Goal: Find specific page/section: Find specific page/section

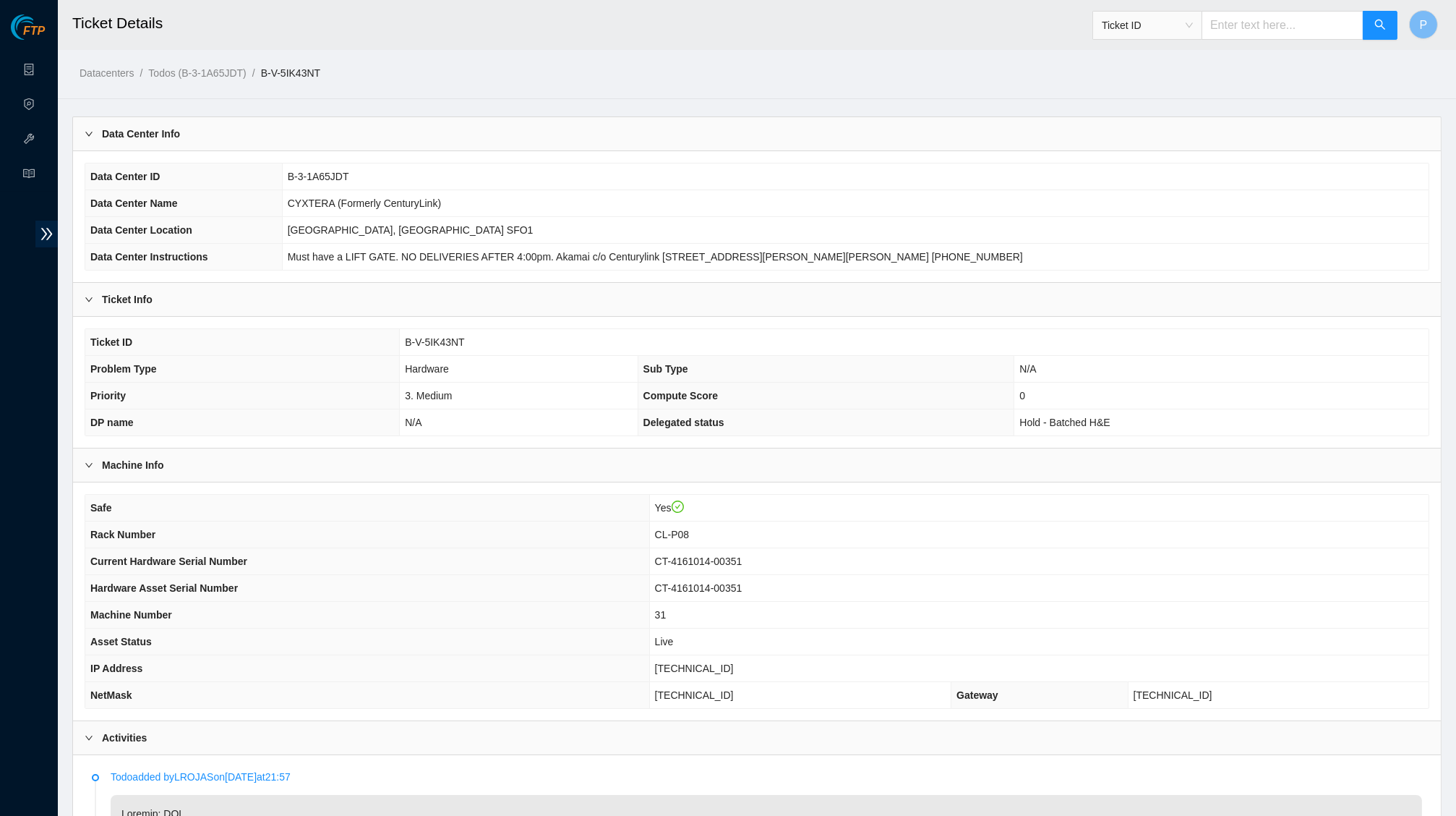
click at [450, 67] on ol "Datacenters / Todos (B-3-1A65JDT) / B-V-5IK43NT /" at bounding box center [593, 73] width 1028 height 16
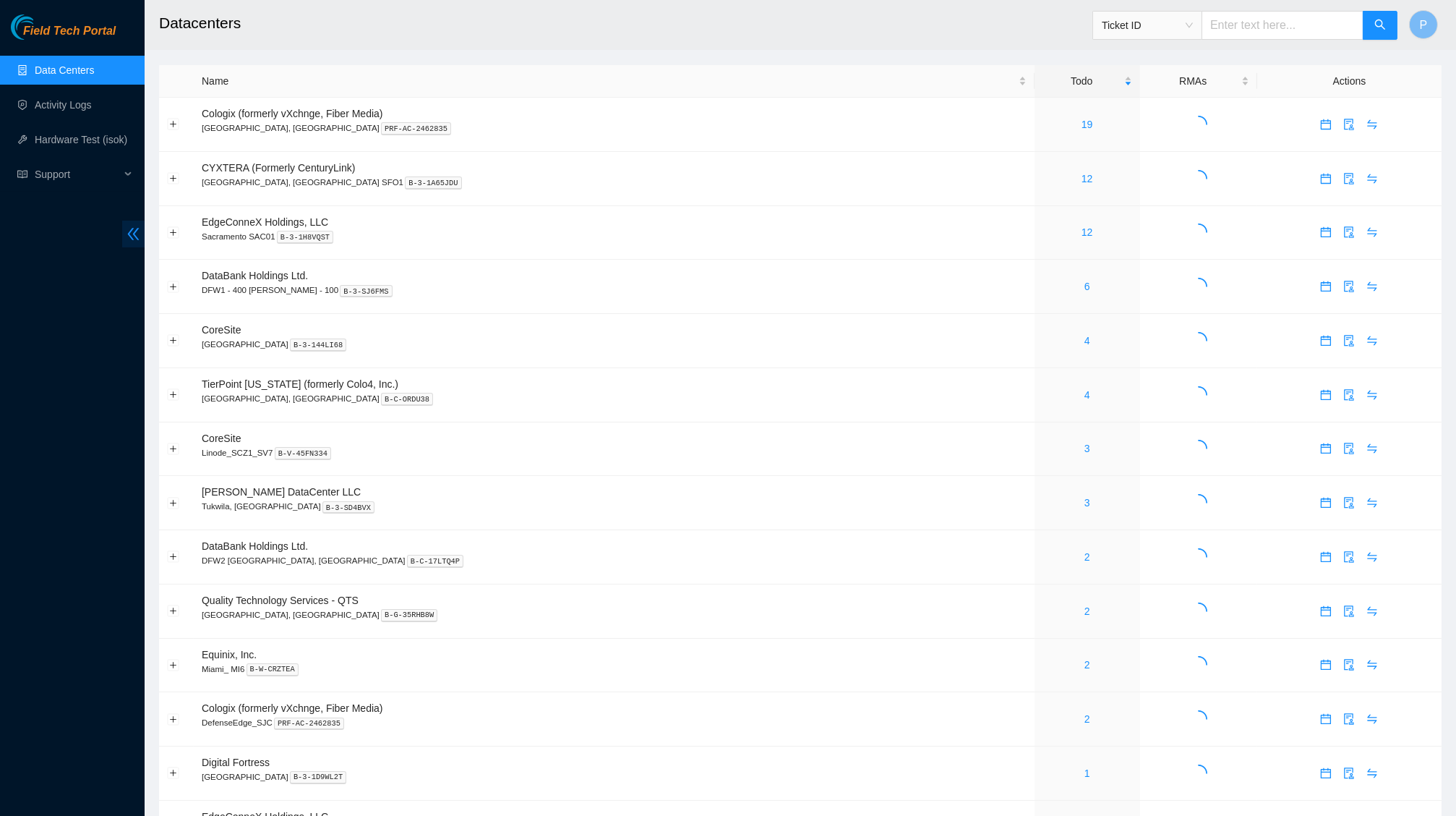
click at [133, 233] on icon "double-left" at bounding box center [133, 234] width 11 height 12
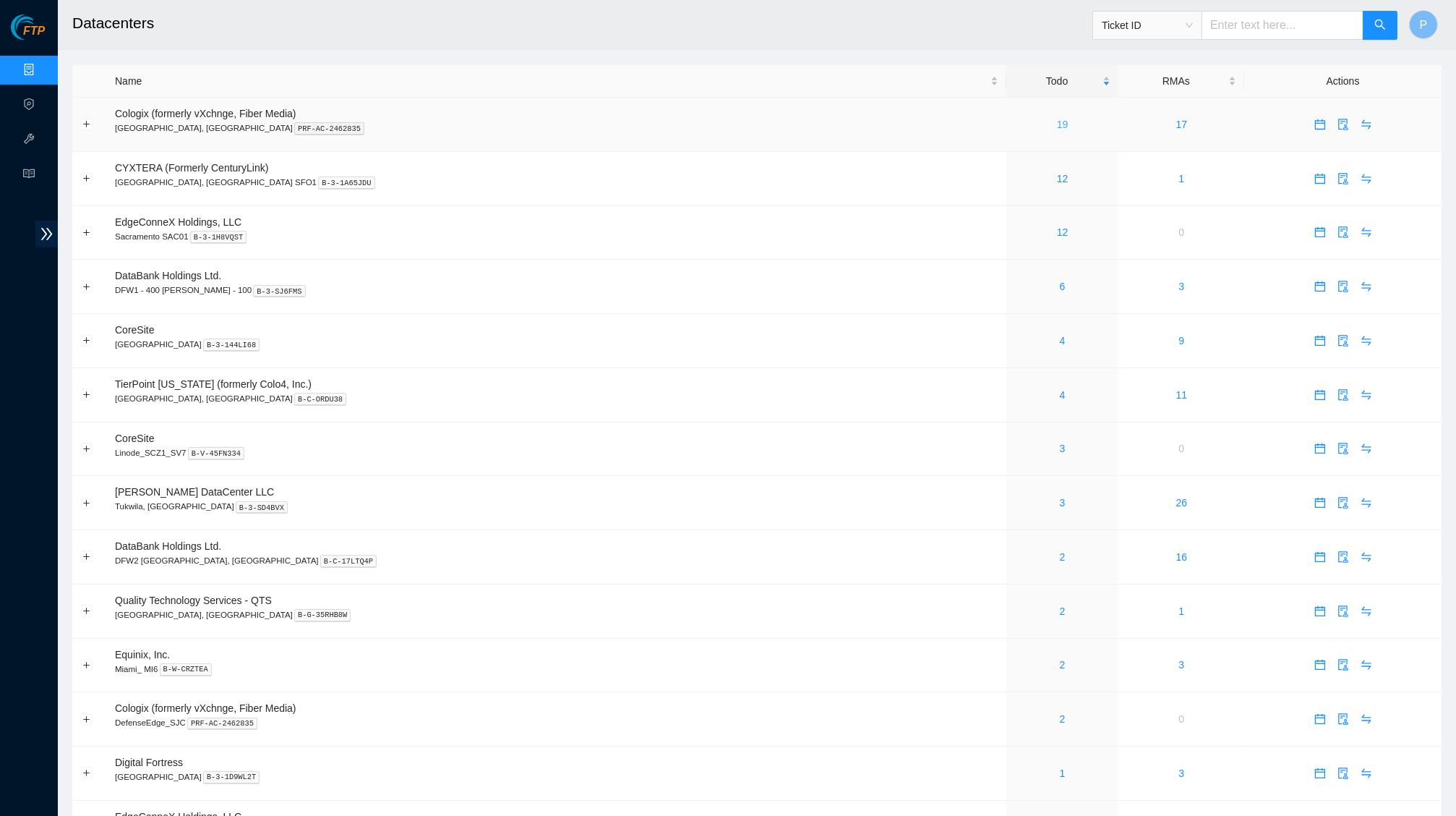
click at [1057, 123] on link "19" at bounding box center [1062, 124] width 11 height 11
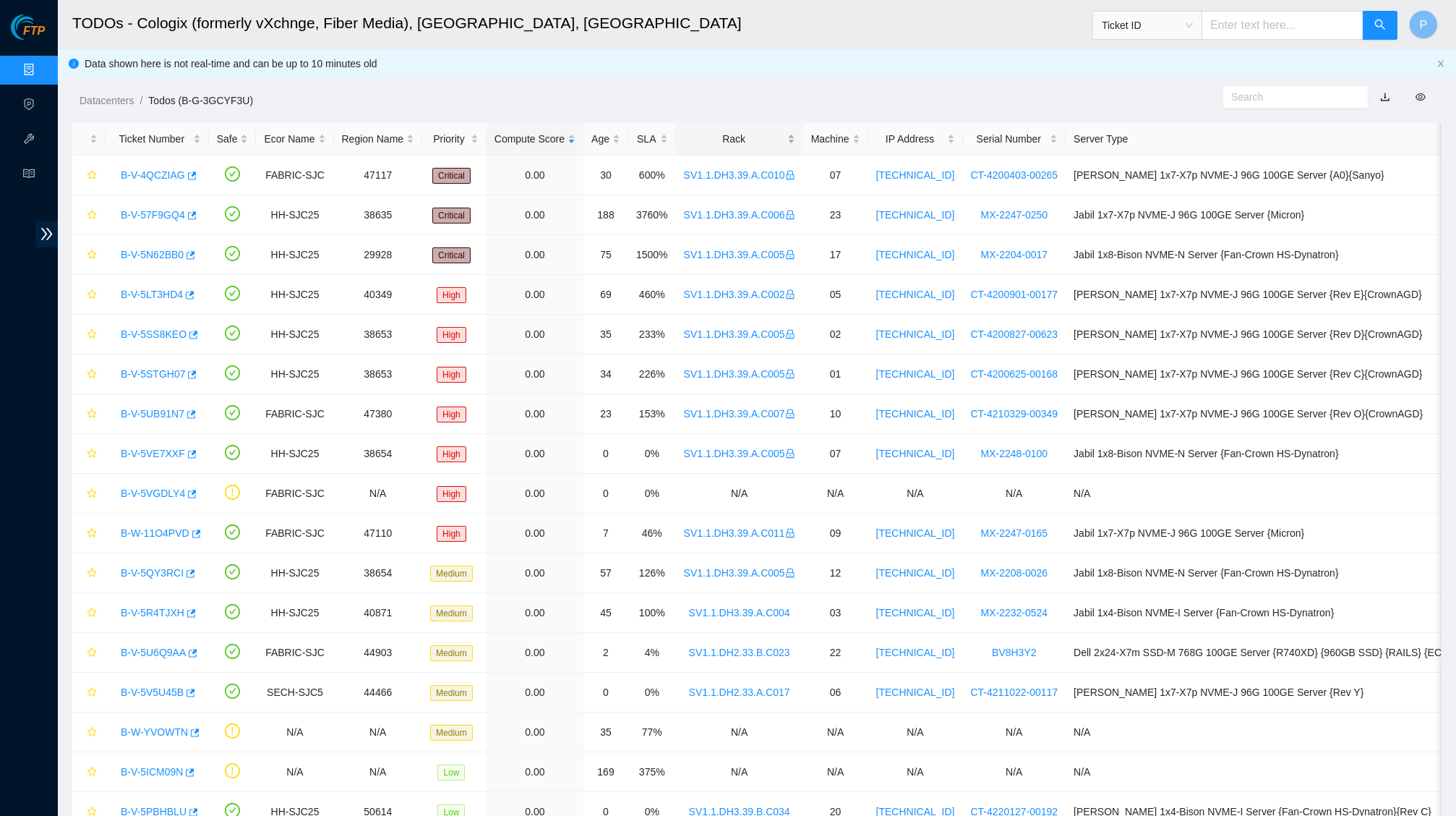
click at [742, 132] on div "Rack" at bounding box center [739, 139] width 111 height 16
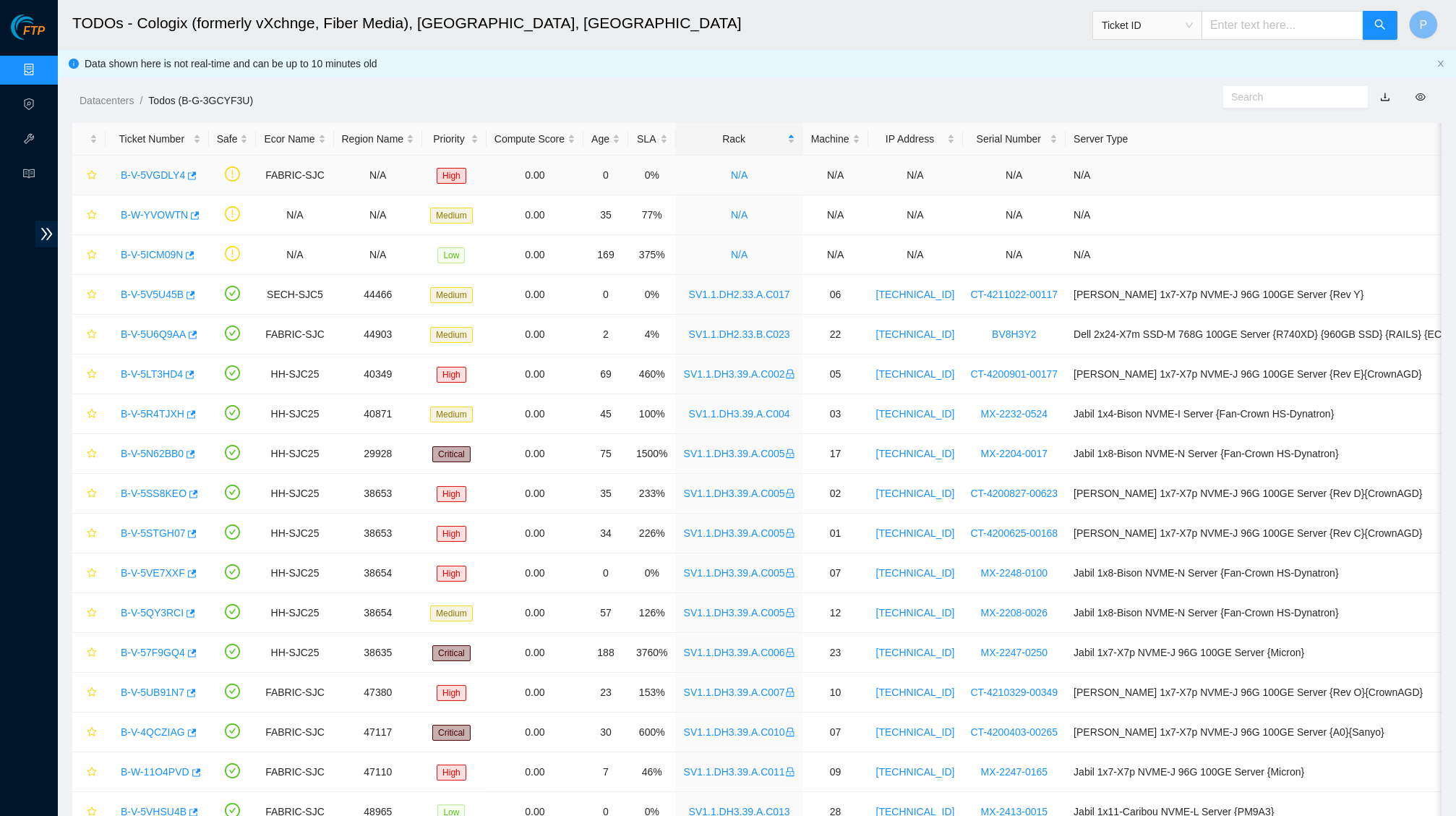
click at [152, 170] on link "B-V-5VGDLY4" at bounding box center [153, 175] width 64 height 11
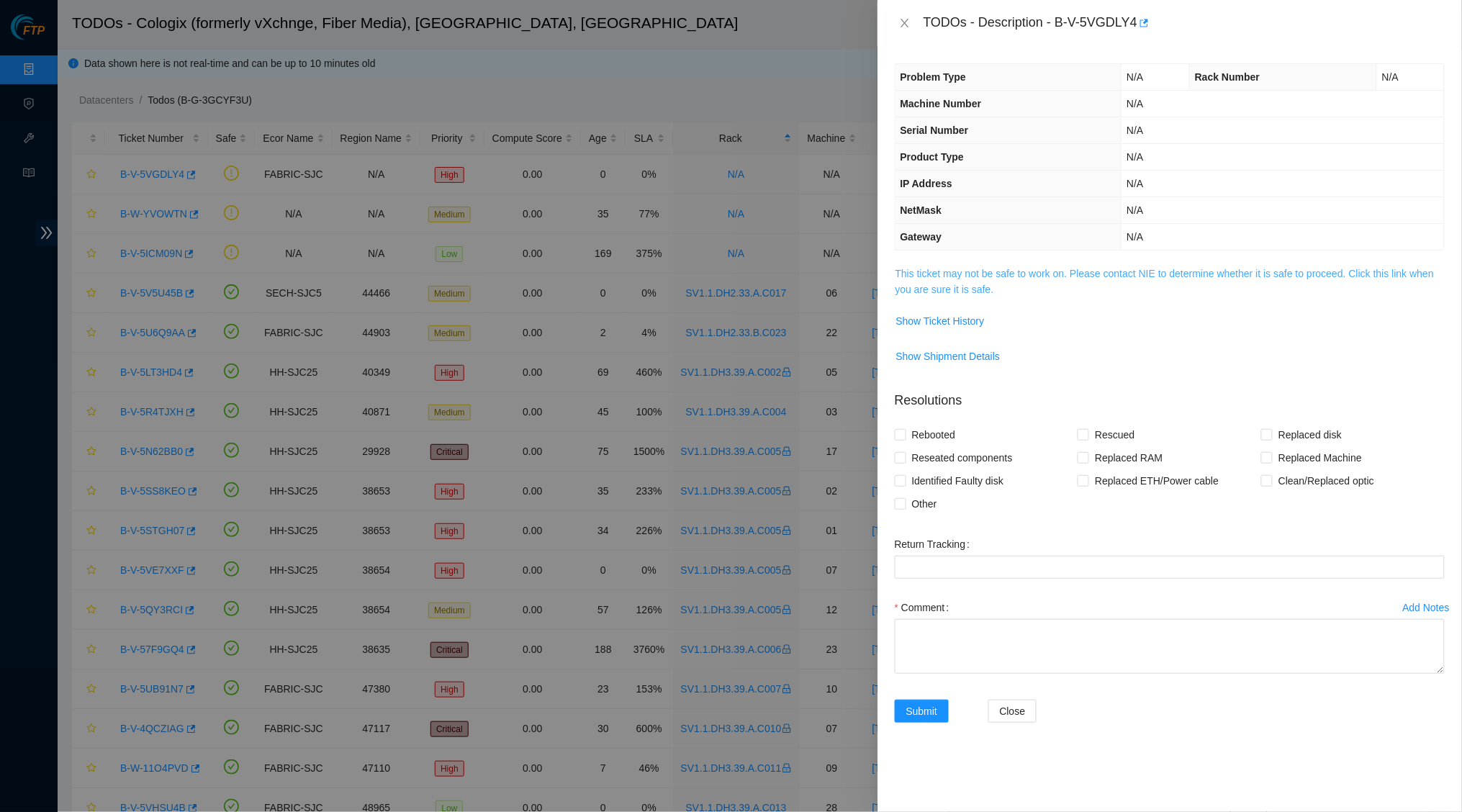
click at [981, 273] on link "This ticket may not be safe to work on. Please contact NIE to determine whether…" at bounding box center [1165, 281] width 539 height 27
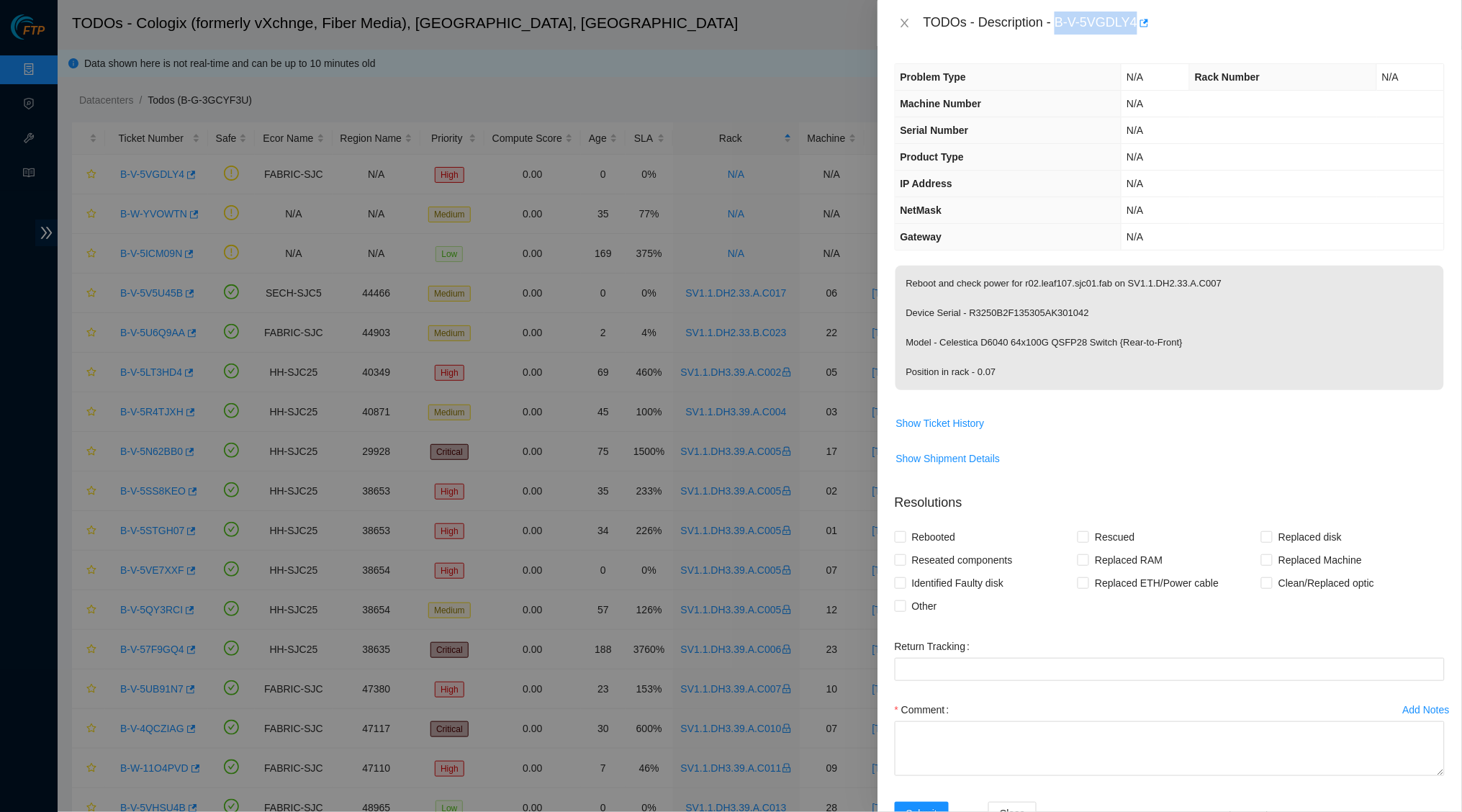
drag, startPoint x: 1061, startPoint y: 17, endPoint x: 1144, endPoint y: 20, distance: 83.1
click at [1144, 20] on div "TODOs - Description - B-V-5VGDLY4" at bounding box center [1184, 23] width 521 height 23
copy div "B-V-5VGDLY4"
click at [904, 21] on icon "close" at bounding box center [904, 23] width 11 height 11
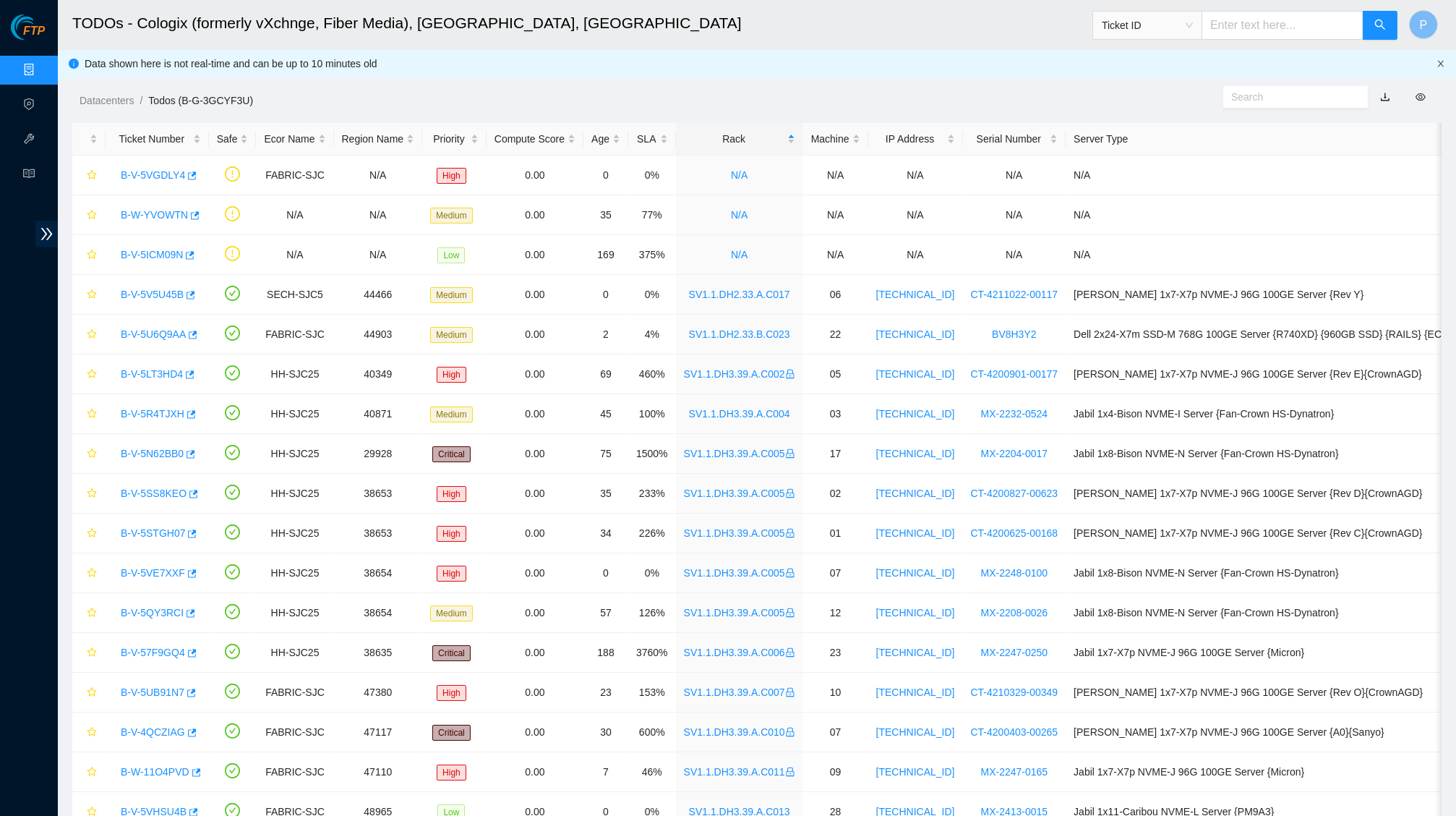
click at [1443, 61] on icon "close" at bounding box center [1441, 63] width 8 height 8
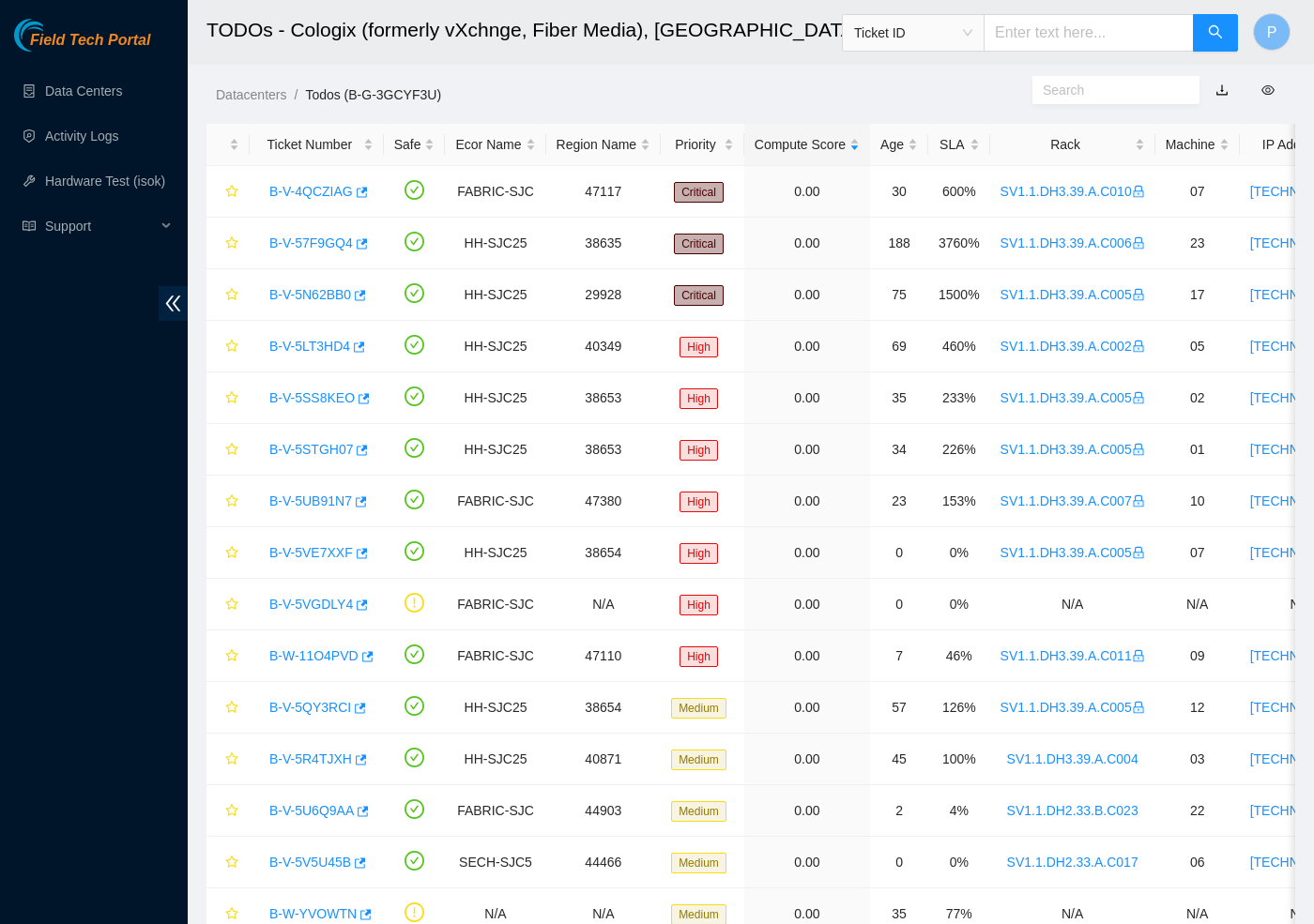
click at [730, 57] on h2 "TODOs - Cologix (formerly vXchnge, Fiber Media), [GEOGRAPHIC_DATA], [GEOGRAPHIC…" at bounding box center [653, 29] width 894 height 60
click at [1217, 86] on link "button" at bounding box center [1221, 89] width 13 height 15
click at [173, 296] on icon "double-left" at bounding box center [173, 303] width 20 height 20
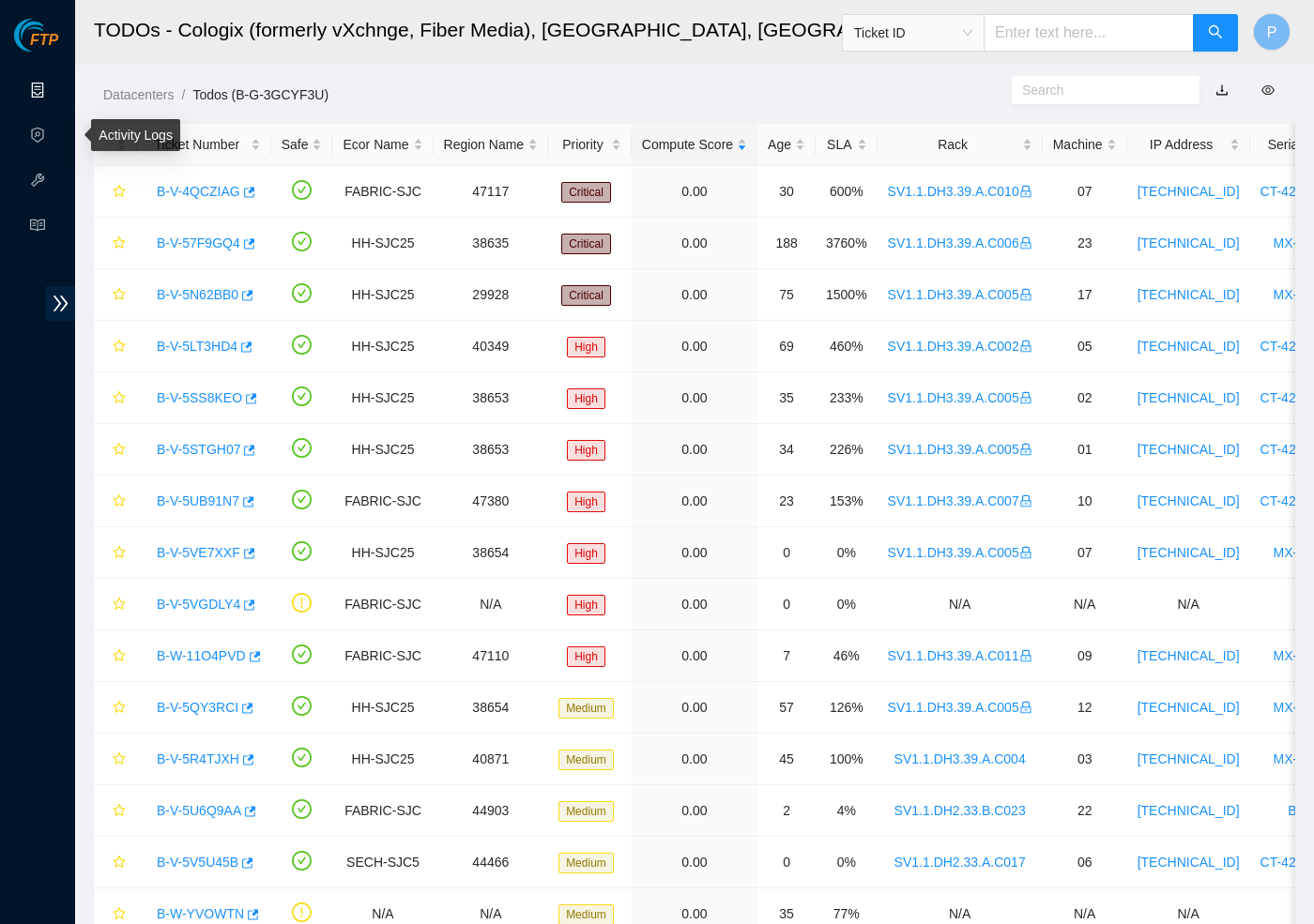
click at [54, 95] on link "Data Centers" at bounding box center [92, 90] width 77 height 15
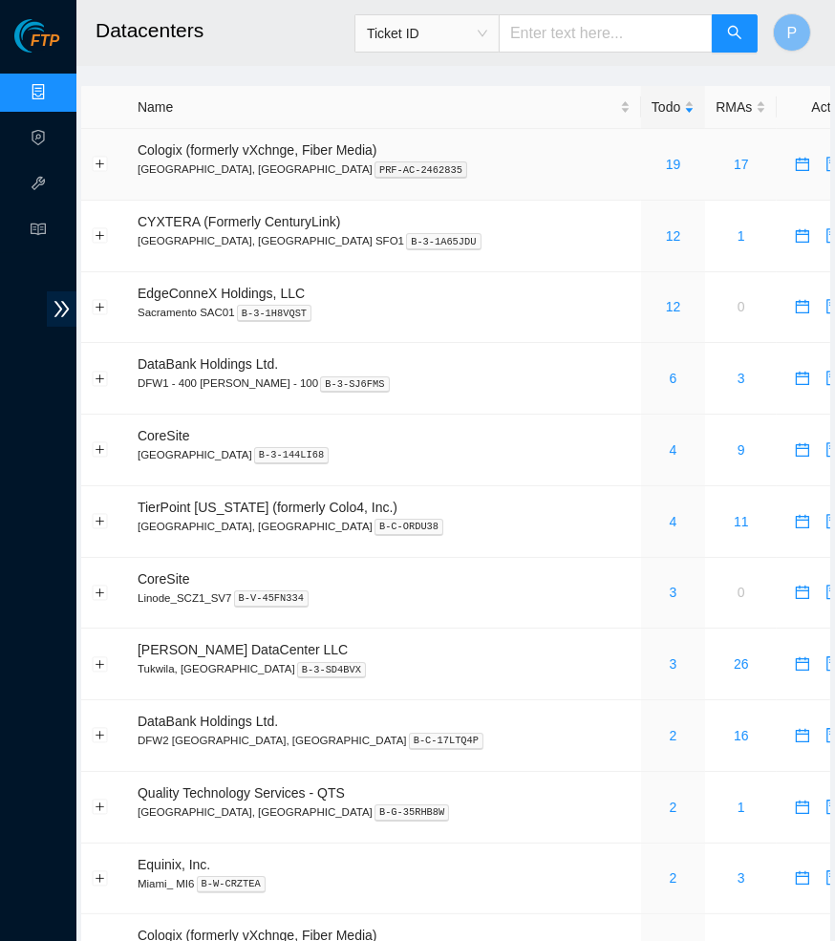
click at [485, 170] on p "Santa Clara, CA PRF-AC-2462835" at bounding box center [384, 169] width 493 height 17
click at [448, 36] on span "Ticket ID" at bounding box center [427, 33] width 120 height 29
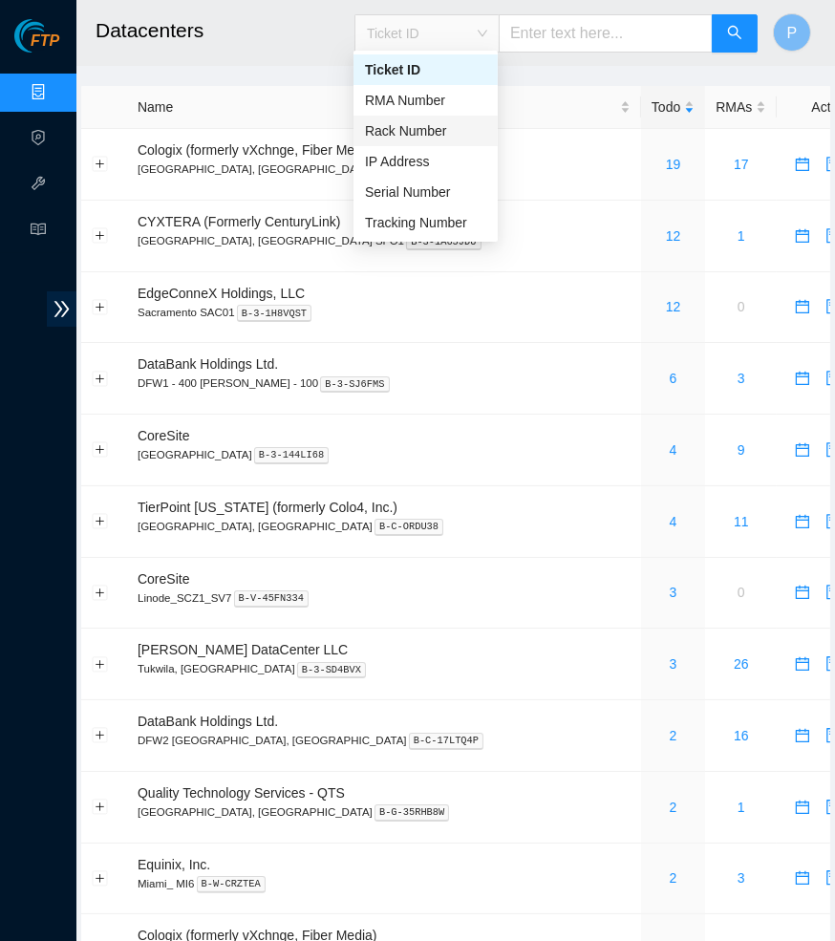
click at [400, 128] on div "Rack Number" at bounding box center [425, 130] width 121 height 21
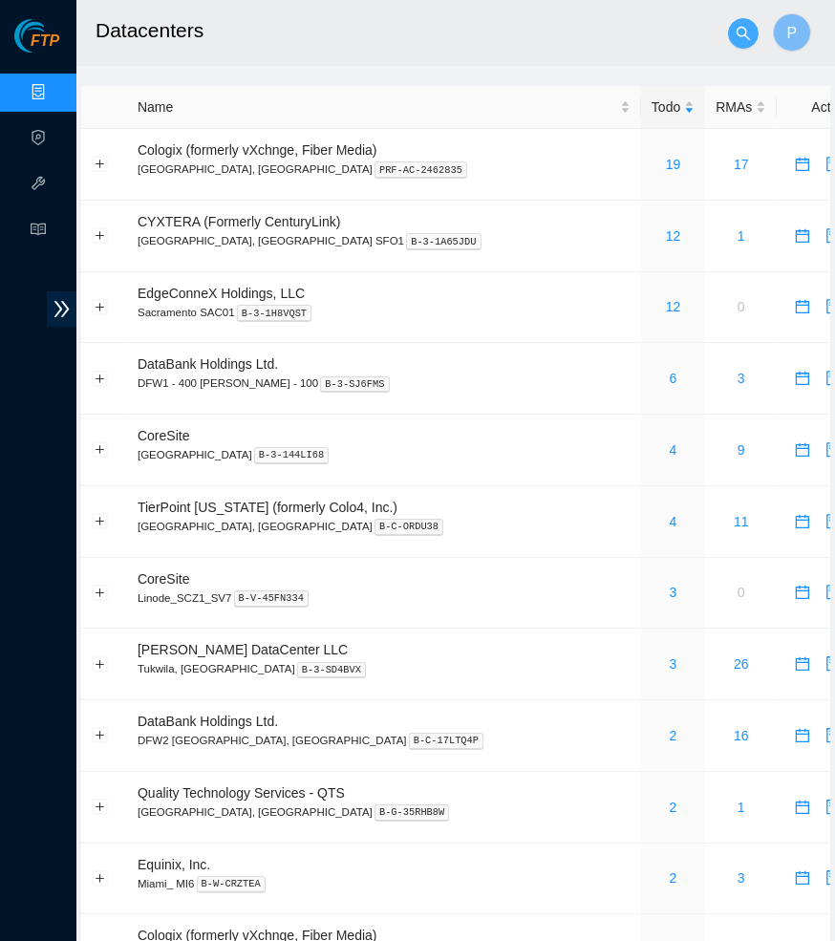
click at [740, 24] on button "button" at bounding box center [743, 33] width 31 height 31
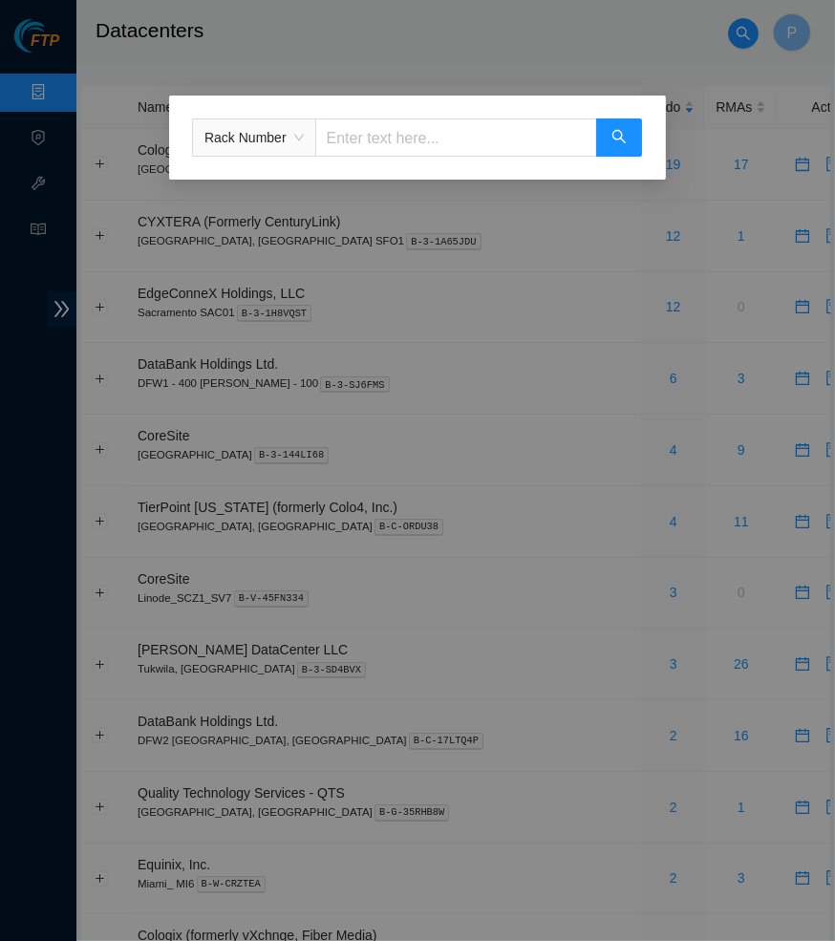
click at [423, 143] on input "text" at bounding box center [456, 137] width 282 height 38
paste input "CS04-R16"
type input "CS04-R16"
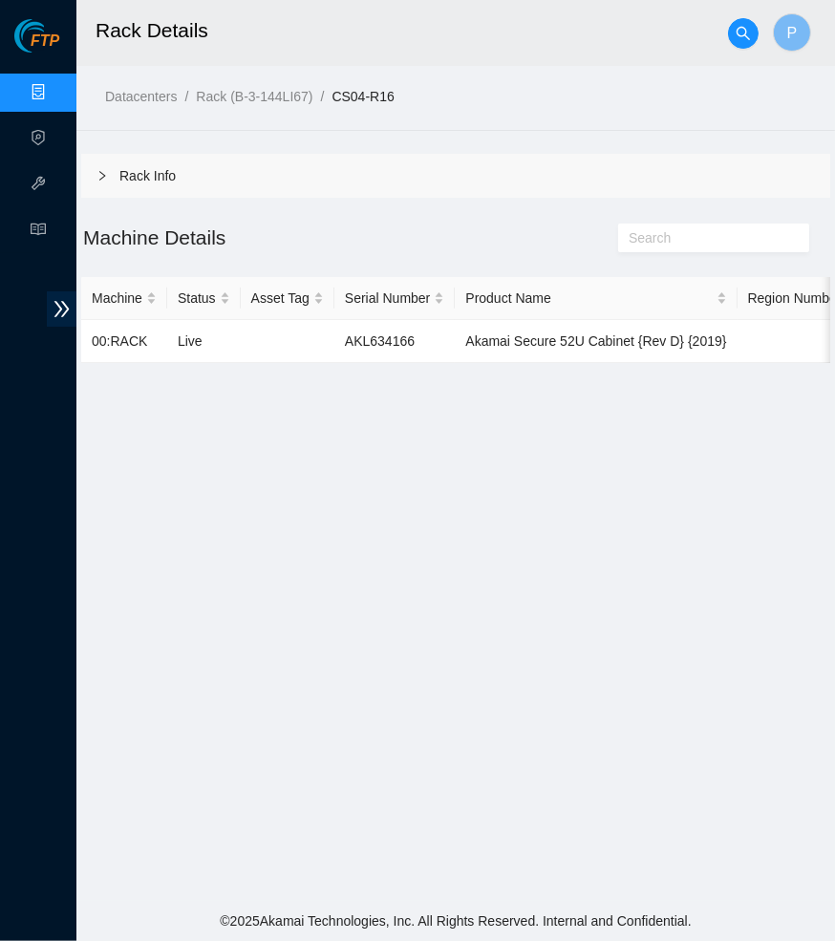
click at [314, 194] on div "Rack Info" at bounding box center [455, 176] width 749 height 44
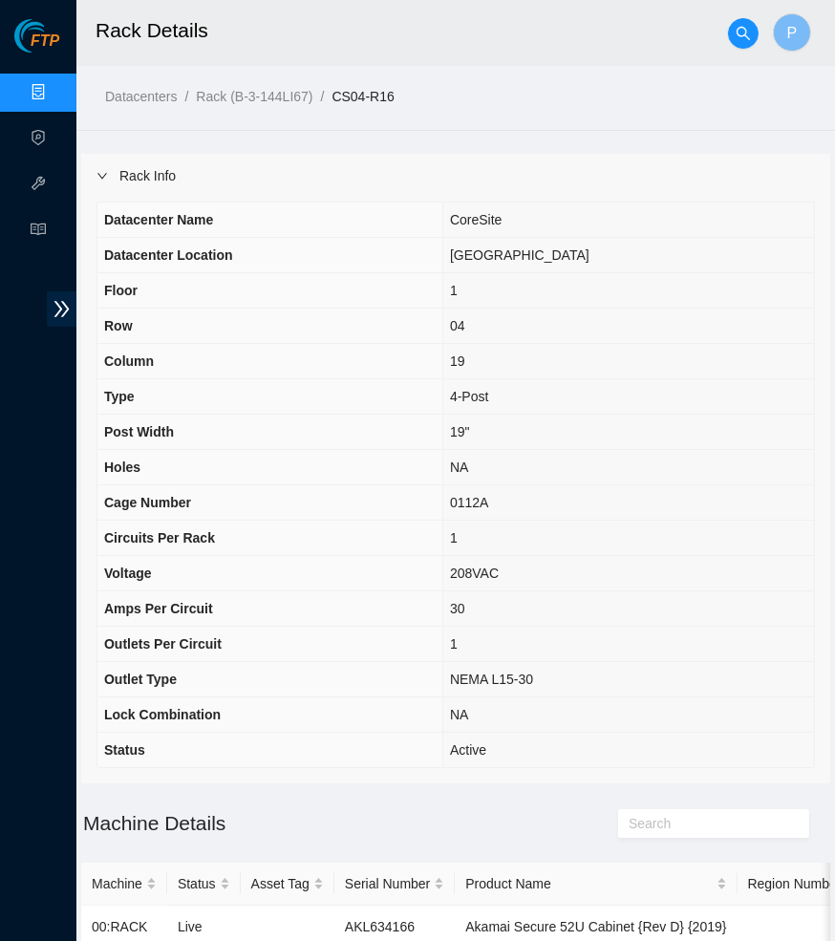
click at [55, 100] on link "Data Centers" at bounding box center [94, 92] width 78 height 15
